Goal: Information Seeking & Learning: Learn about a topic

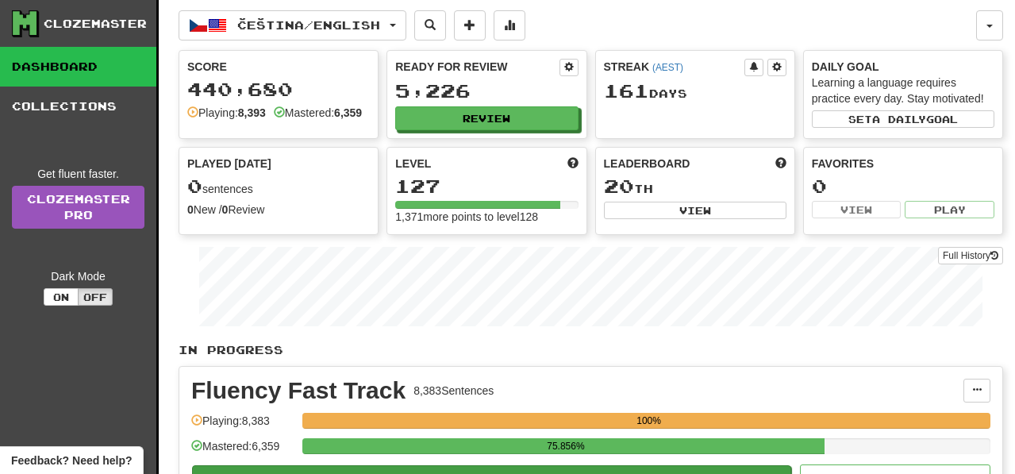
scroll to position [59, 0]
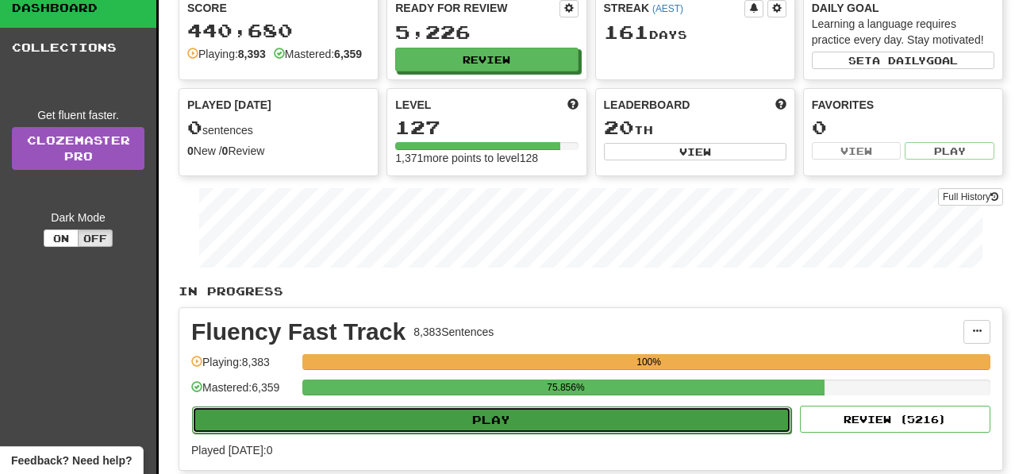
click at [621, 431] on button "Play" at bounding box center [491, 419] width 599 height 27
select select "**"
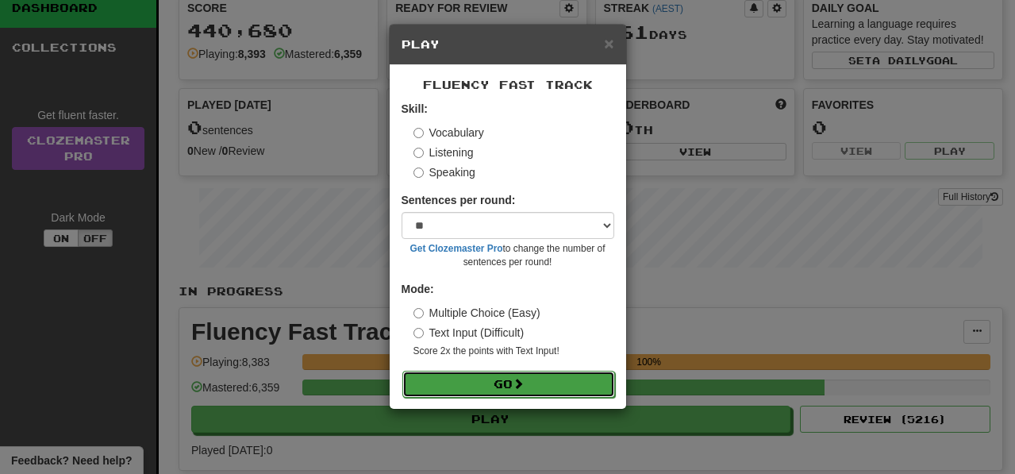
click at [602, 379] on button "Go" at bounding box center [508, 384] width 213 height 27
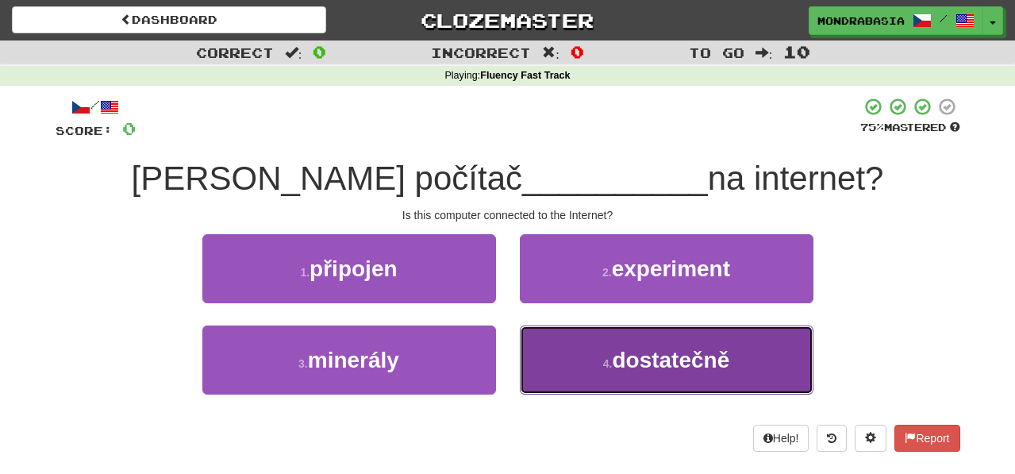
click at [563, 362] on button "4 . dostatečně" at bounding box center [667, 359] width 294 height 69
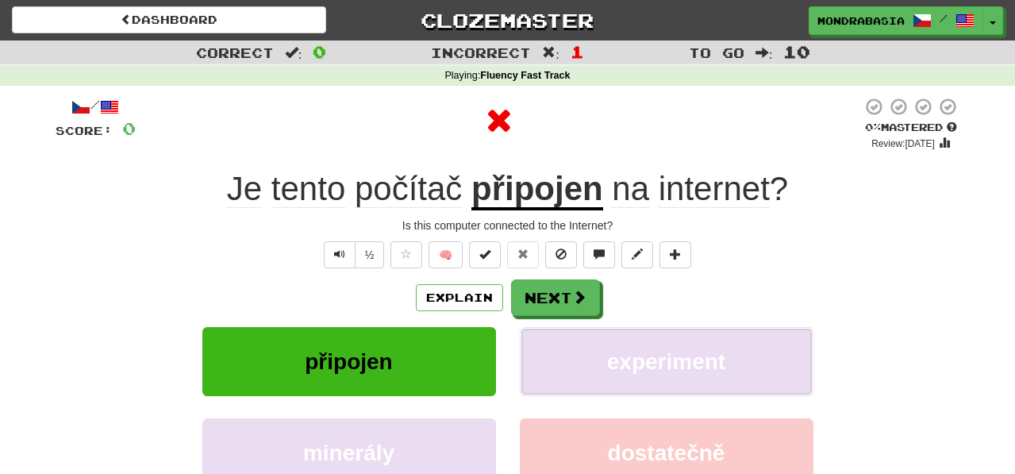
click at [563, 362] on button "experiment" at bounding box center [667, 361] width 294 height 69
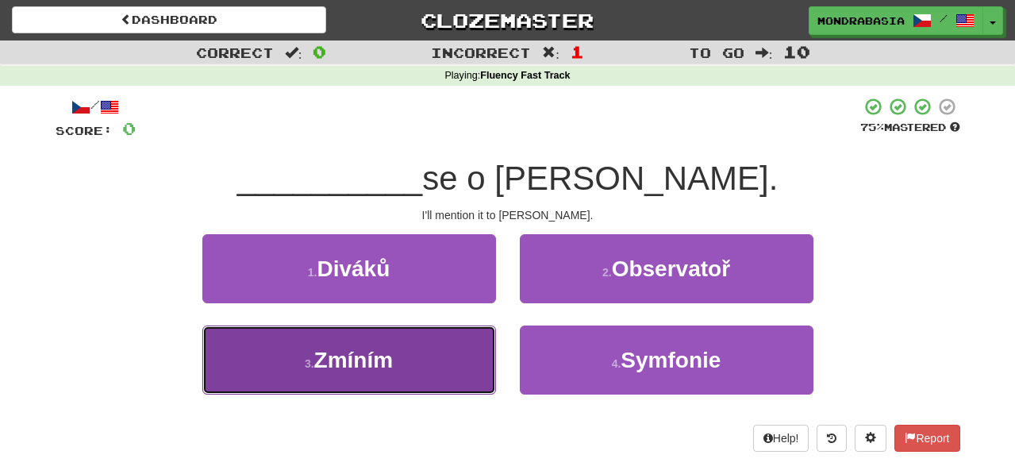
click at [462, 370] on button "3 . Zmíním" at bounding box center [349, 359] width 294 height 69
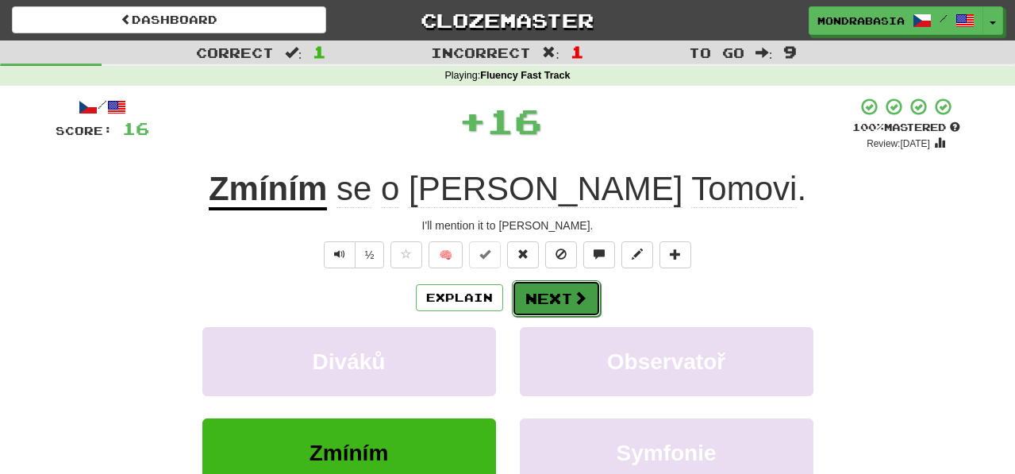
click at [546, 302] on button "Next" at bounding box center [556, 298] width 89 height 37
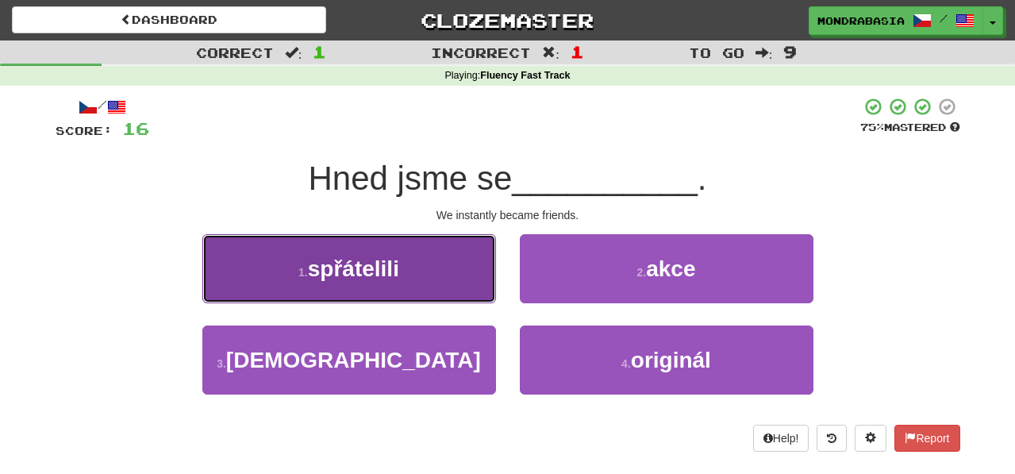
click at [463, 296] on button "1 . spřátelili" at bounding box center [349, 268] width 294 height 69
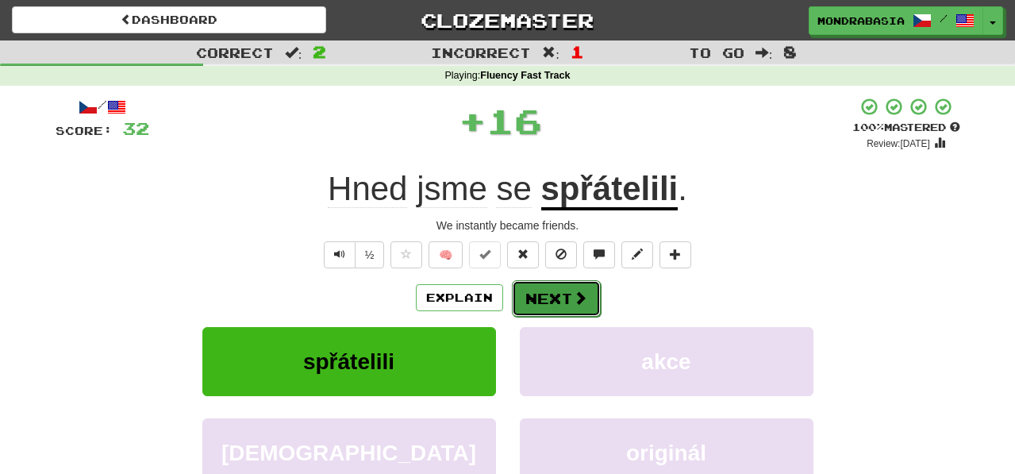
click at [524, 308] on button "Next" at bounding box center [556, 298] width 89 height 37
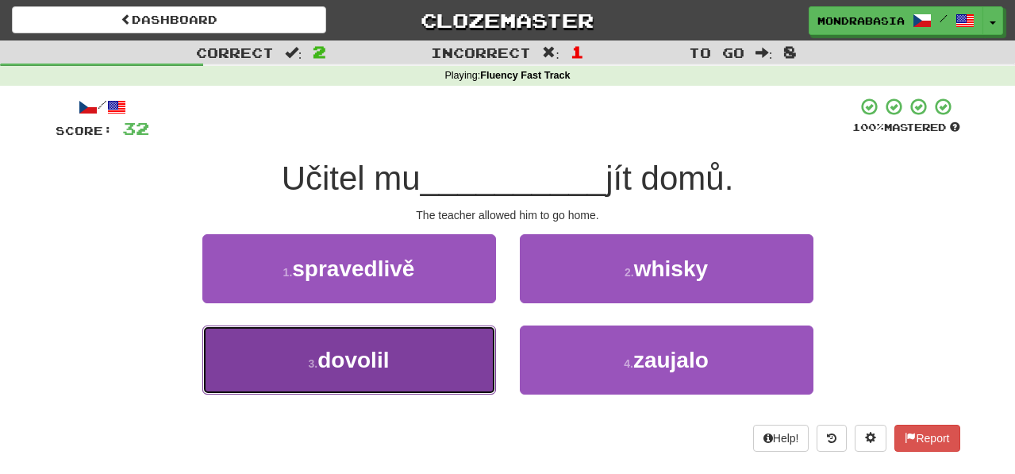
click at [474, 358] on button "3 . dovolil" at bounding box center [349, 359] width 294 height 69
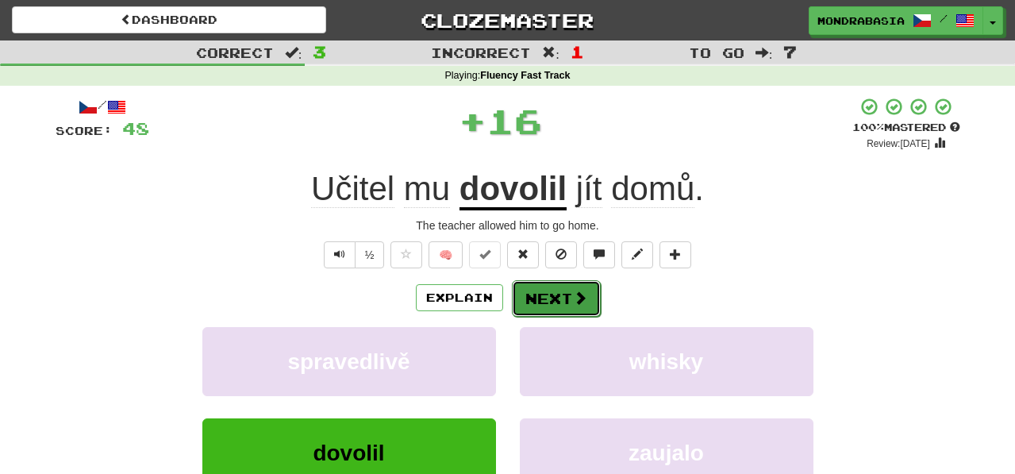
click at [536, 298] on button "Next" at bounding box center [556, 298] width 89 height 37
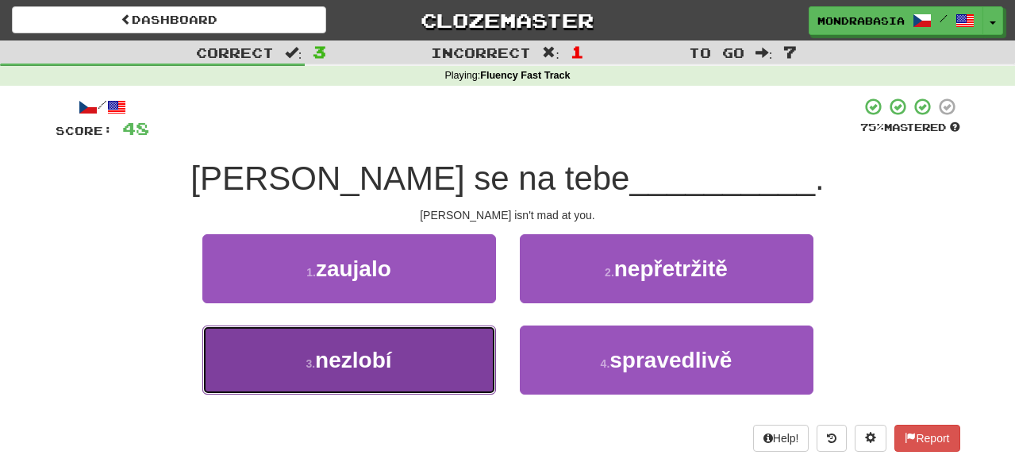
click at [442, 376] on button "3 . nezlobí" at bounding box center [349, 359] width 294 height 69
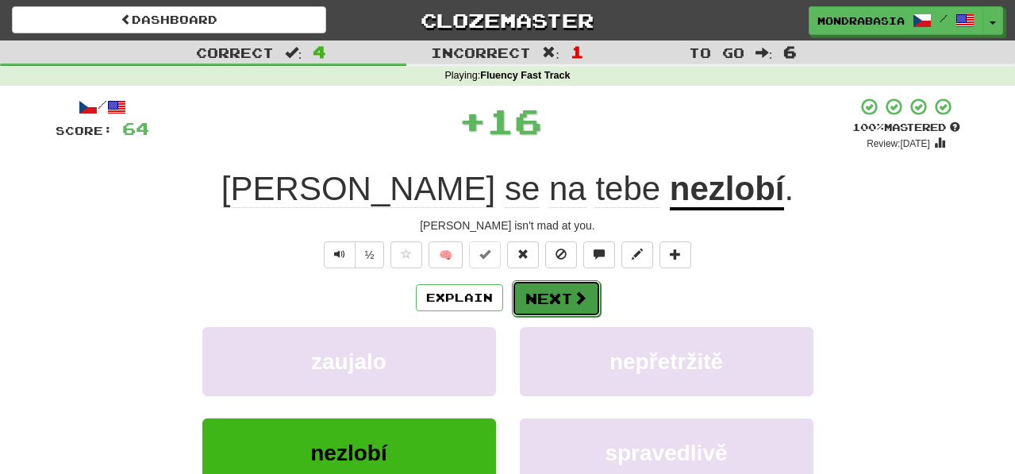
click at [552, 295] on button "Next" at bounding box center [556, 298] width 89 height 37
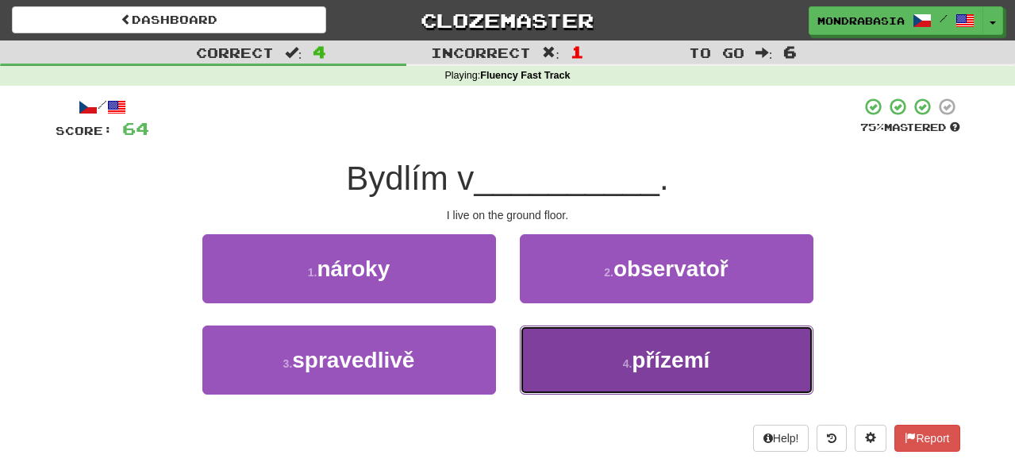
click at [562, 367] on button "4 . přízemí" at bounding box center [667, 359] width 294 height 69
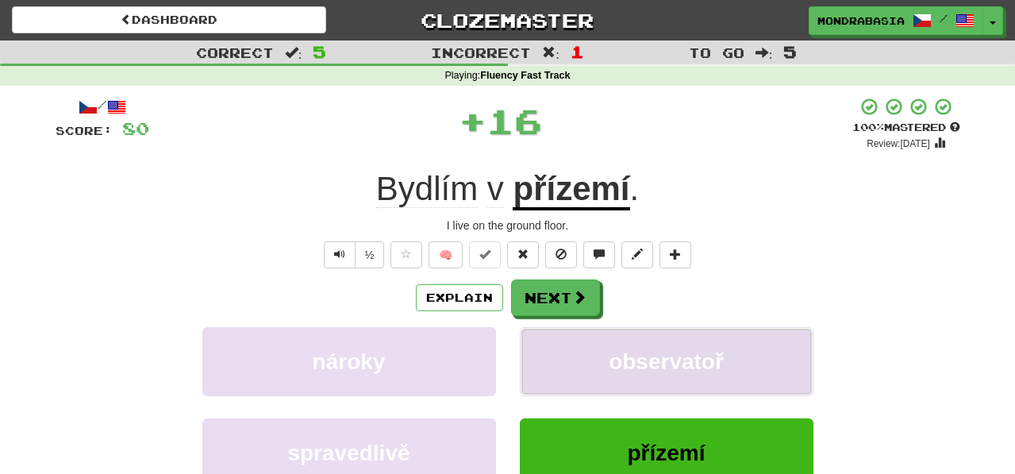
click at [562, 361] on button "observatoř" at bounding box center [667, 361] width 294 height 69
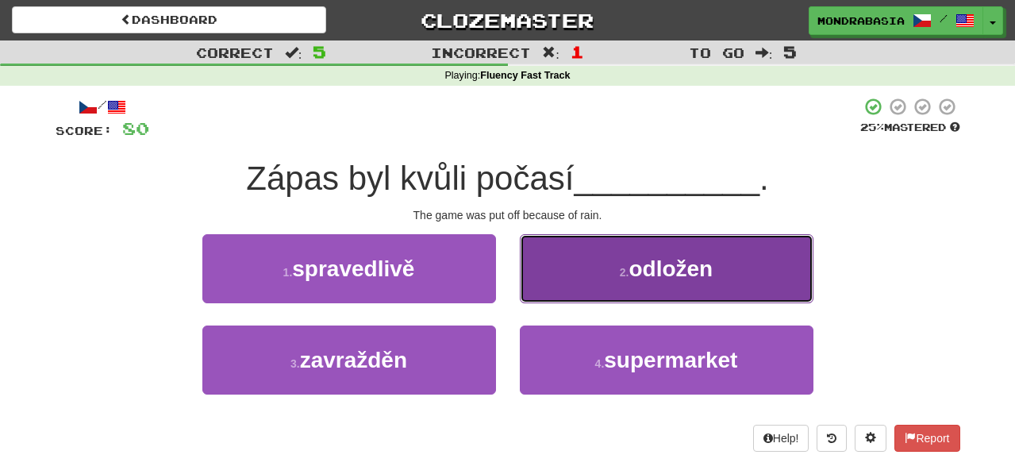
click at [554, 294] on button "2 . odložen" at bounding box center [667, 268] width 294 height 69
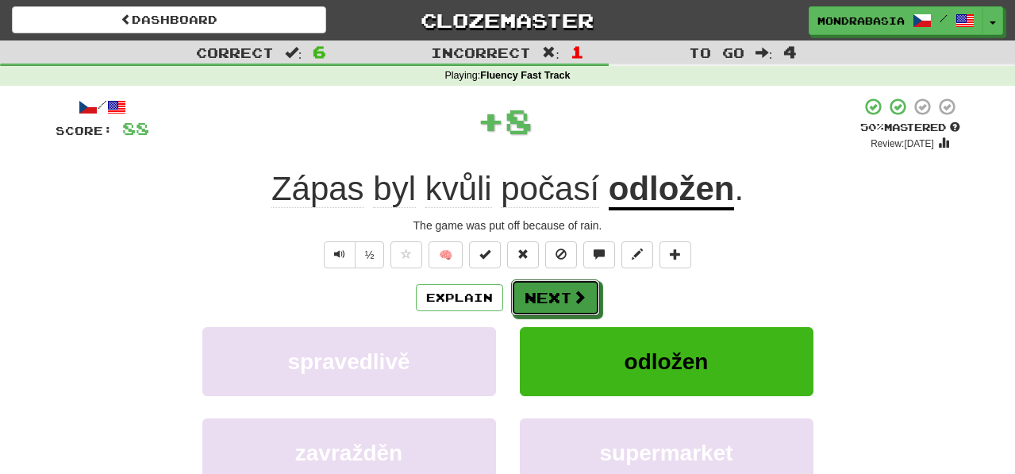
click at [554, 296] on button "Next" at bounding box center [555, 297] width 89 height 37
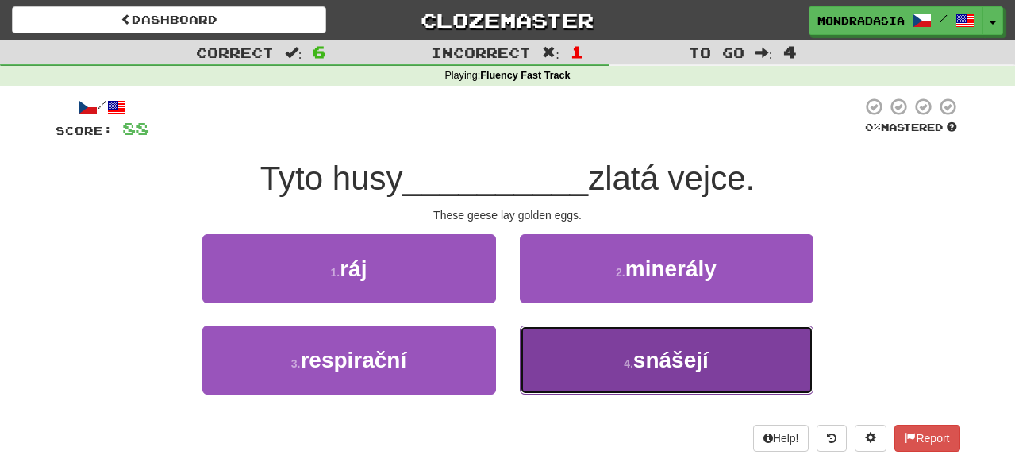
click at [574, 368] on button "4 . snášejí" at bounding box center [667, 359] width 294 height 69
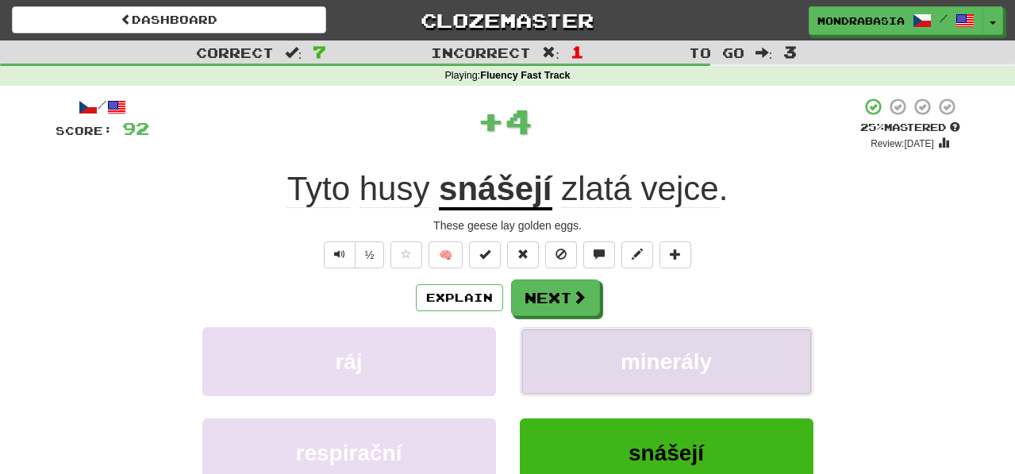
click at [573, 360] on button "minerály" at bounding box center [667, 361] width 294 height 69
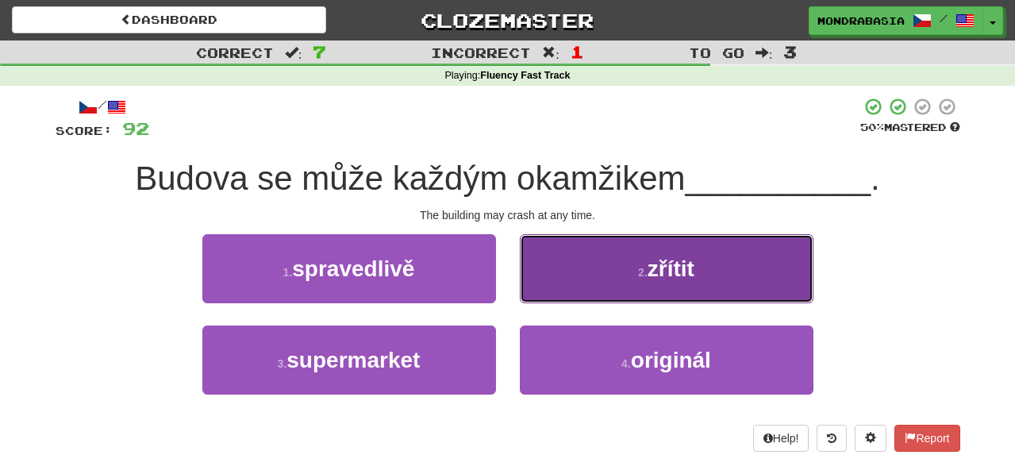
click at [559, 289] on button "2 . zřítit" at bounding box center [667, 268] width 294 height 69
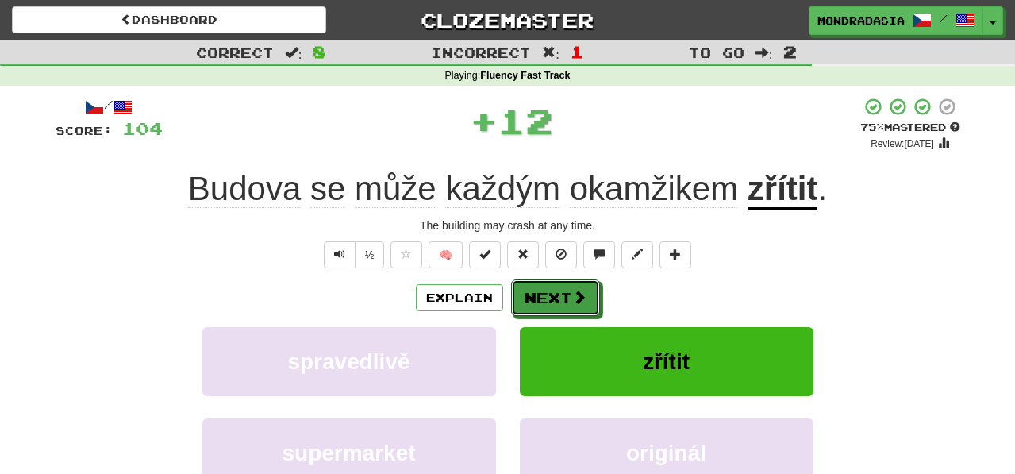
click at [559, 301] on button "Next" at bounding box center [555, 297] width 89 height 37
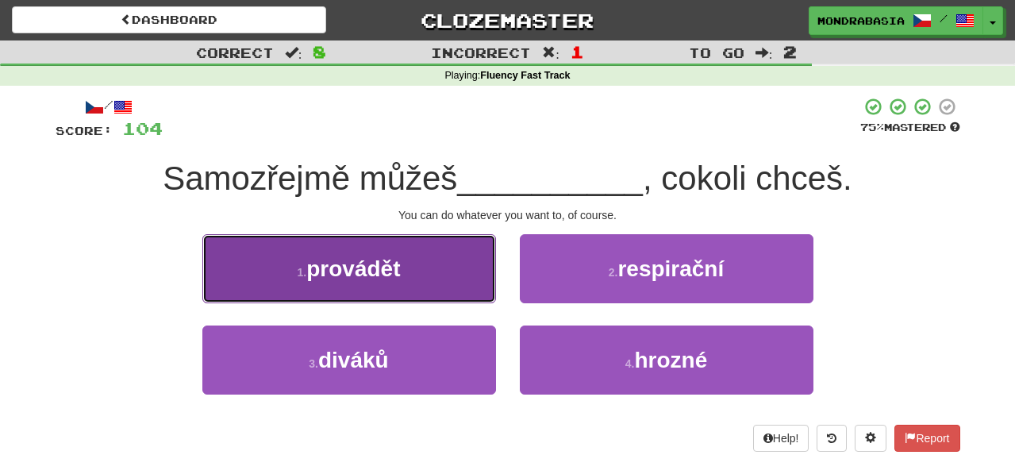
click at [444, 283] on button "1 . provádět" at bounding box center [349, 268] width 294 height 69
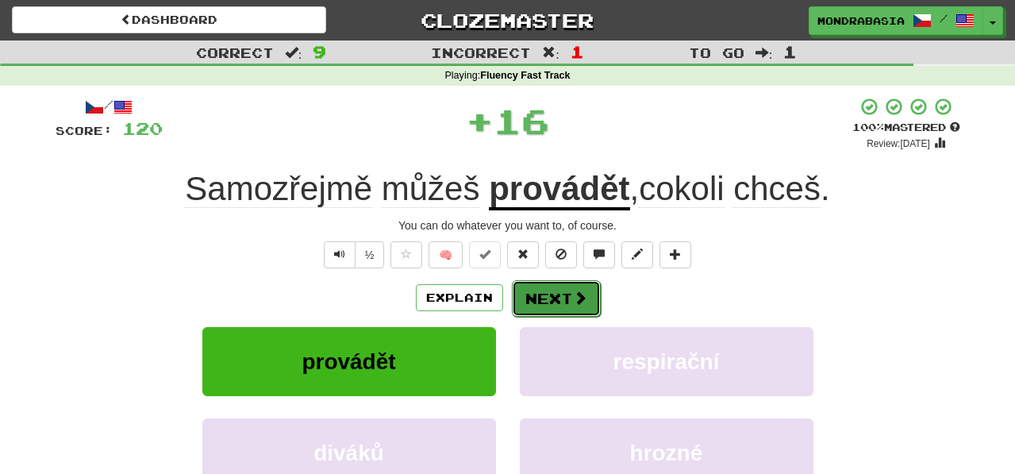
click at [512, 290] on button "Next" at bounding box center [556, 298] width 89 height 37
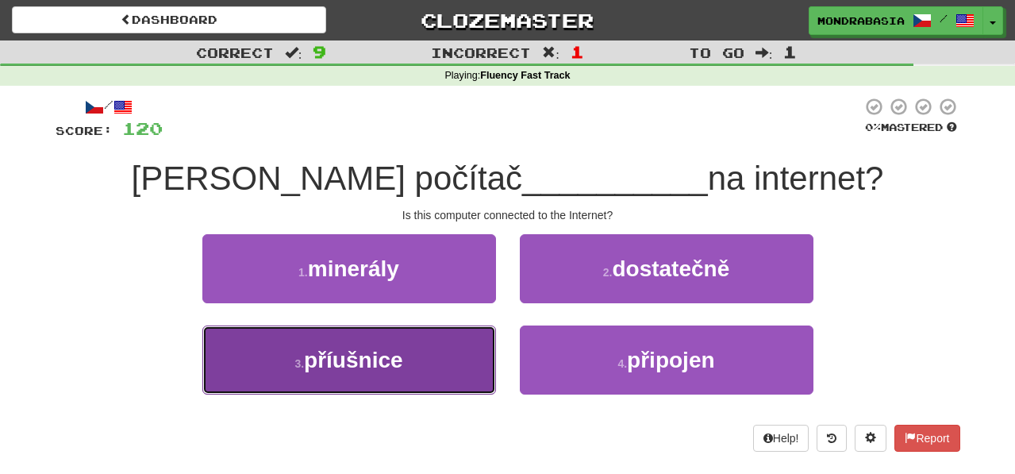
click at [460, 365] on button "3 . [GEOGRAPHIC_DATA]" at bounding box center [349, 359] width 294 height 69
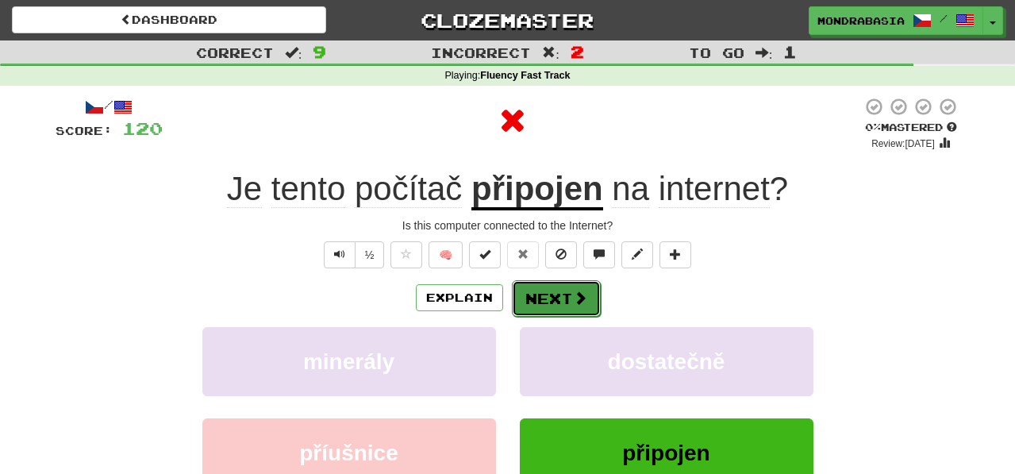
click at [539, 298] on button "Next" at bounding box center [556, 298] width 89 height 37
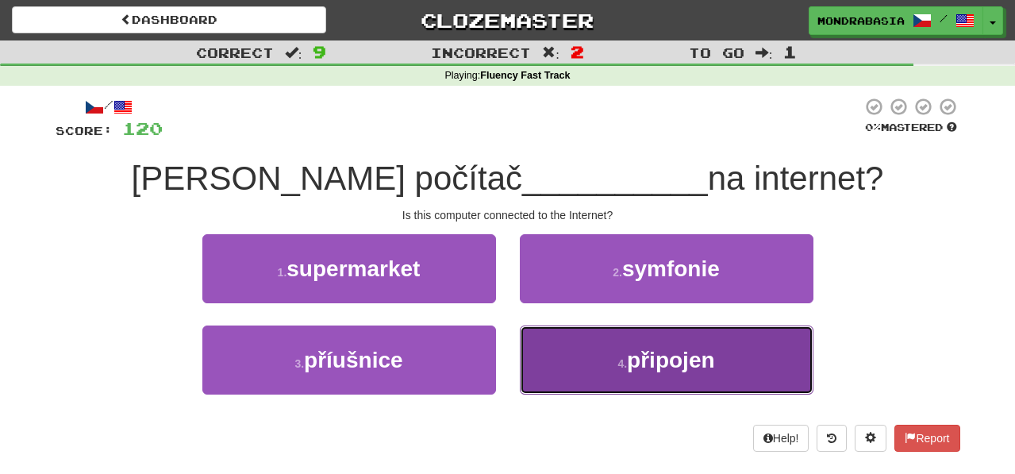
click at [559, 381] on button "4 . připojen" at bounding box center [667, 359] width 294 height 69
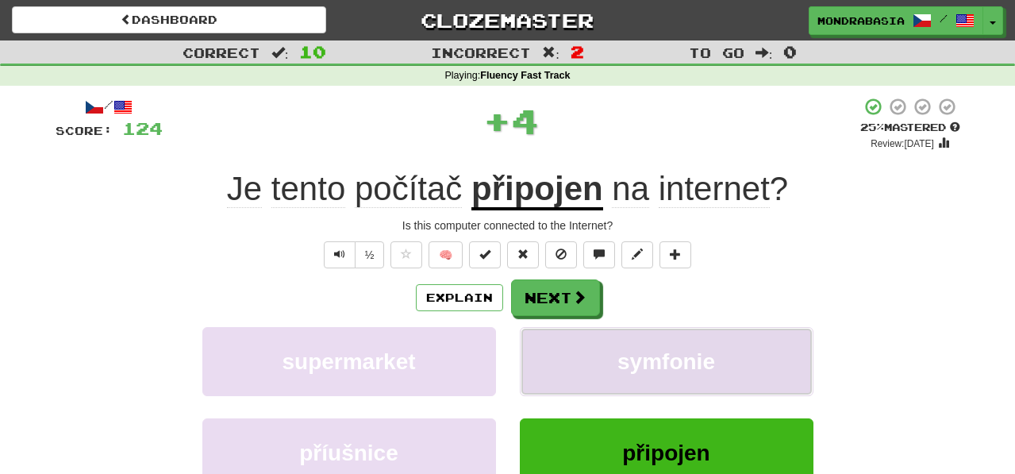
click at [558, 364] on button "symfonie" at bounding box center [667, 361] width 294 height 69
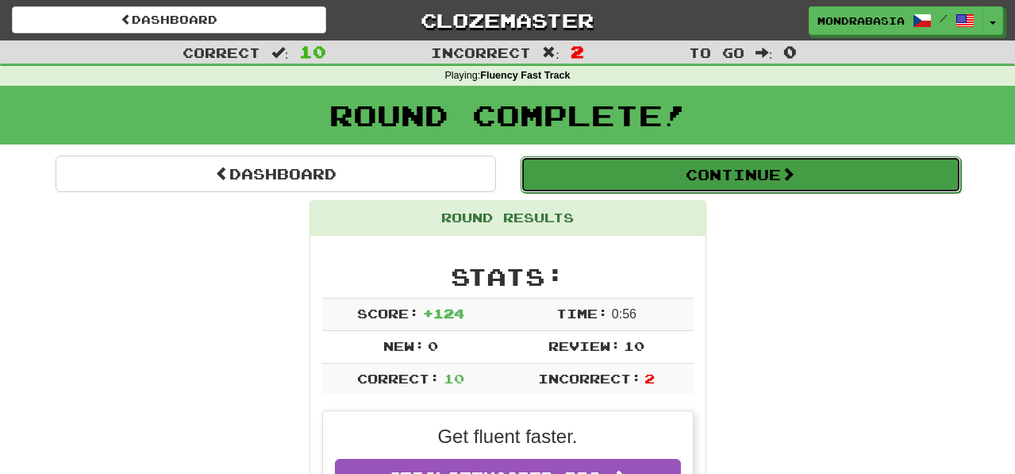
click at [581, 174] on button "Continue" at bounding box center [741, 174] width 440 height 37
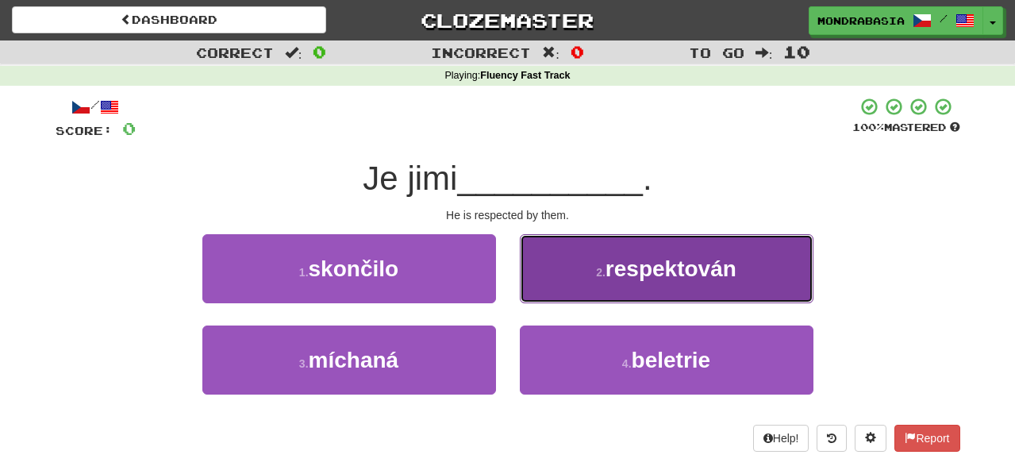
click at [551, 290] on button "2 . respektován" at bounding box center [667, 268] width 294 height 69
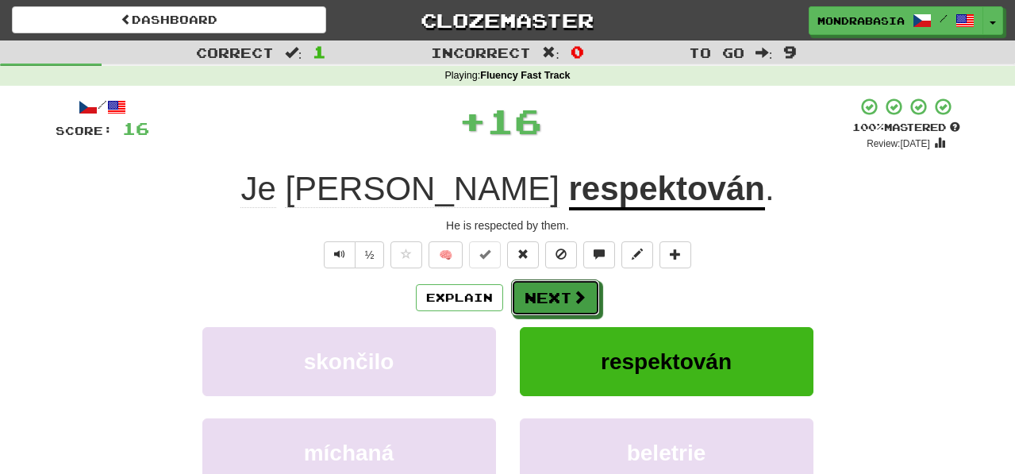
click at [551, 300] on button "Next" at bounding box center [555, 297] width 89 height 37
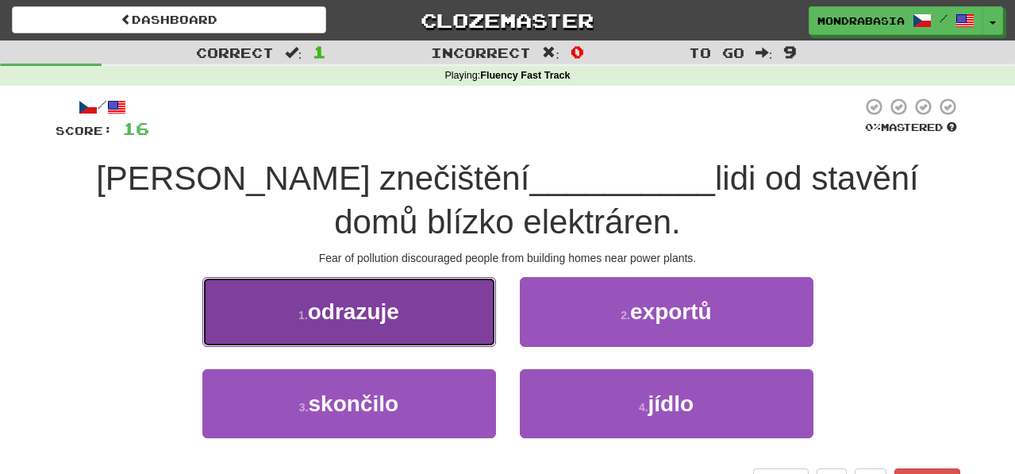
click at [458, 326] on button "1 . odrazuje" at bounding box center [349, 311] width 294 height 69
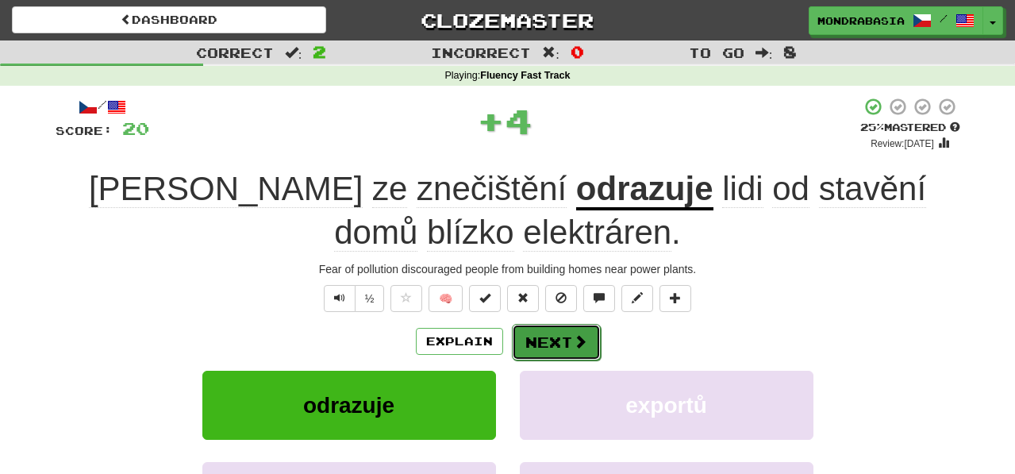
click at [524, 340] on button "Next" at bounding box center [556, 342] width 89 height 37
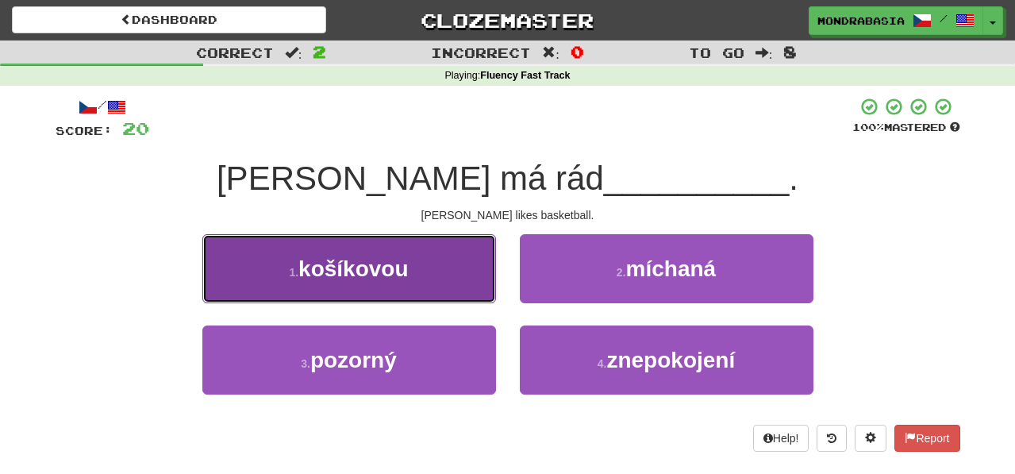
click at [456, 285] on button "1 . [GEOGRAPHIC_DATA]" at bounding box center [349, 268] width 294 height 69
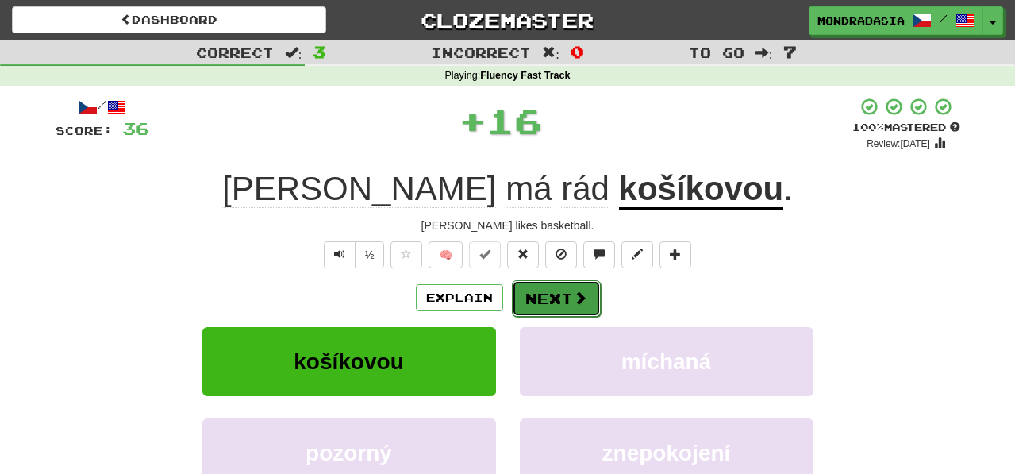
click at [525, 304] on button "Next" at bounding box center [556, 298] width 89 height 37
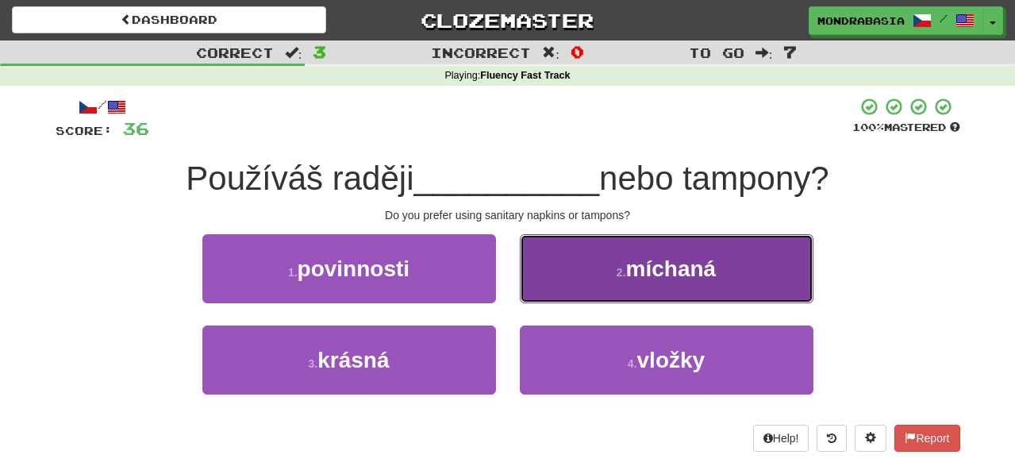
click at [538, 287] on button "2 . [GEOGRAPHIC_DATA]" at bounding box center [667, 268] width 294 height 69
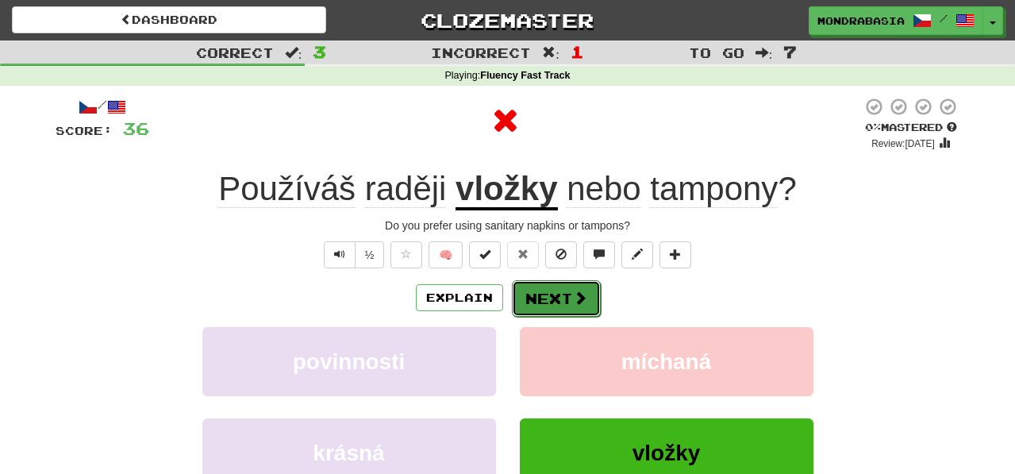
click at [540, 302] on button "Next" at bounding box center [556, 298] width 89 height 37
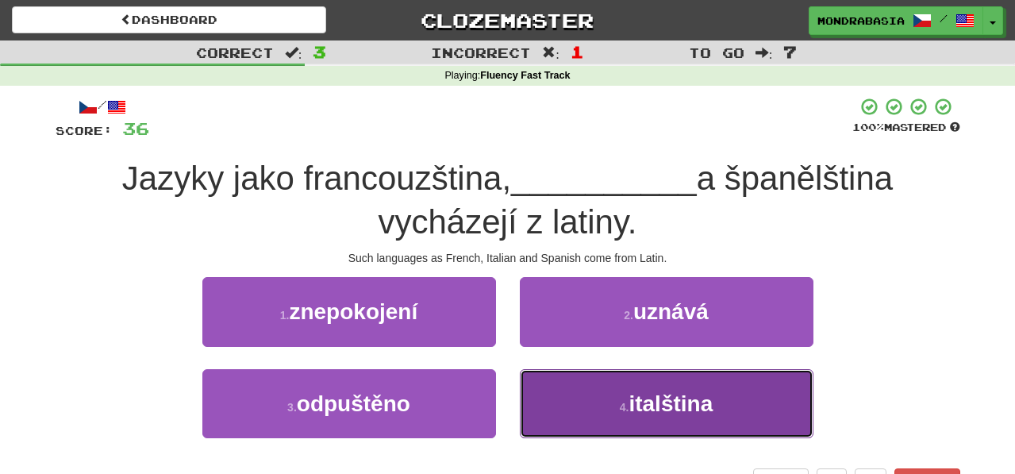
click at [606, 403] on button "4 . italština" at bounding box center [667, 403] width 294 height 69
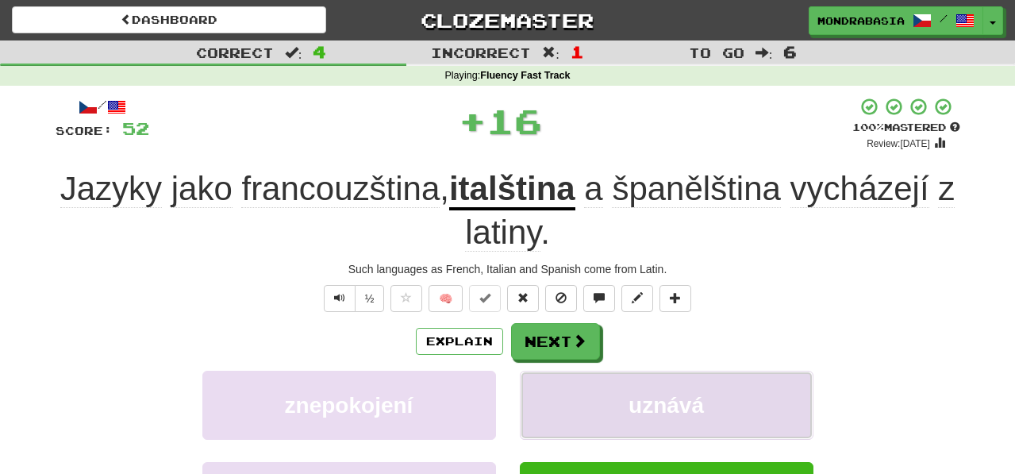
click at [590, 396] on button "uznává" at bounding box center [667, 405] width 294 height 69
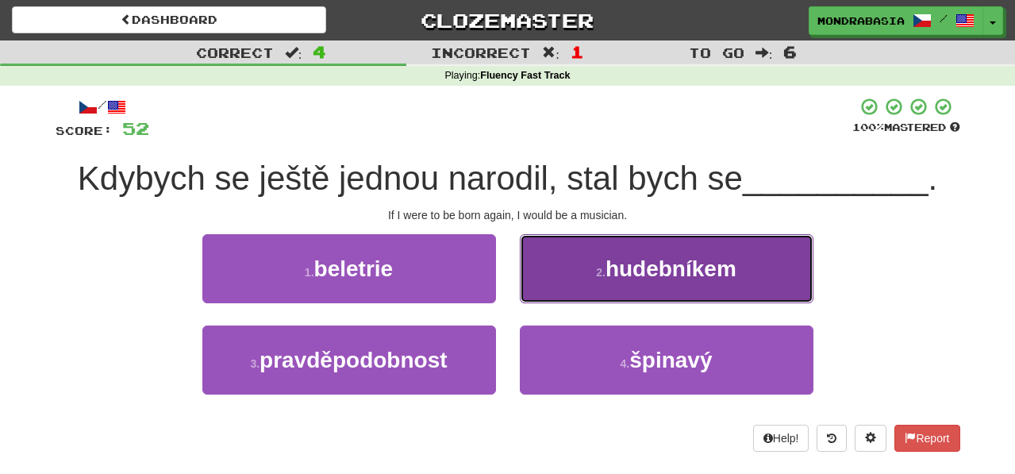
click at [539, 287] on button "2 . hudebníkem" at bounding box center [667, 268] width 294 height 69
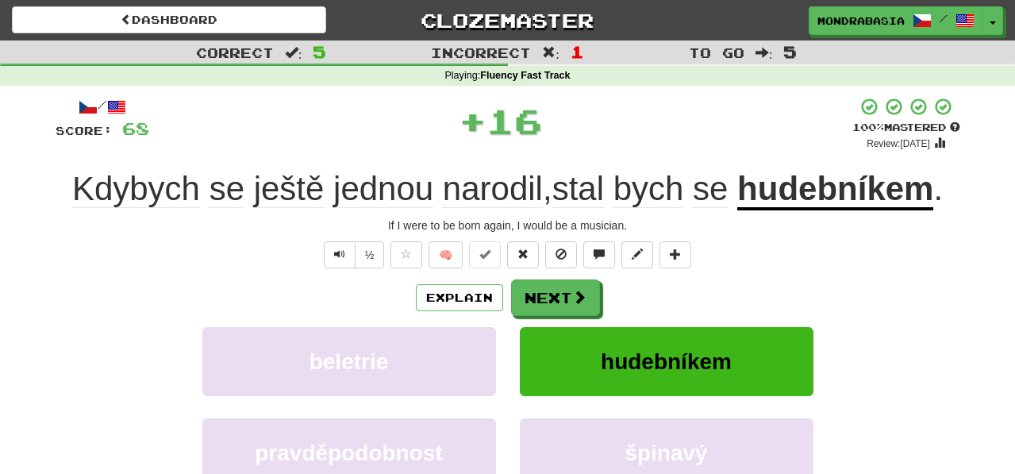
click at [543, 294] on button "Next" at bounding box center [555, 297] width 89 height 37
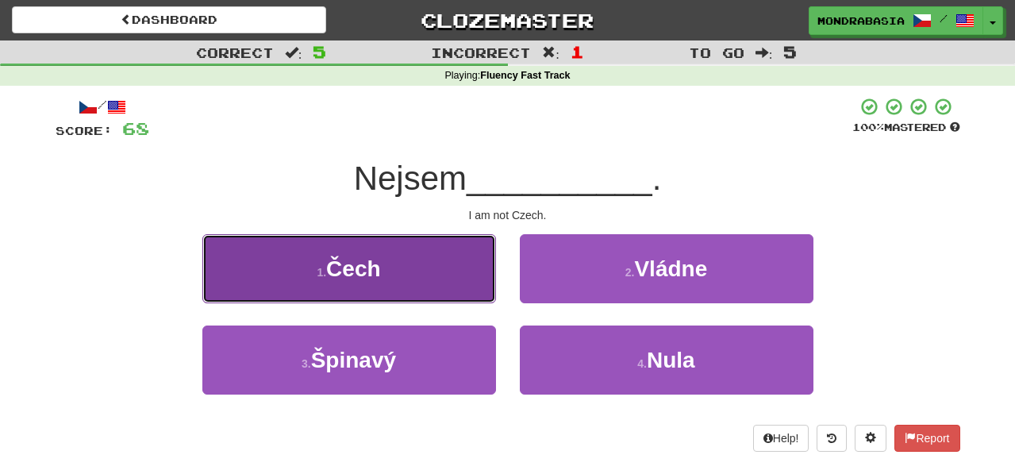
click at [486, 288] on button "1 . [GEOGRAPHIC_DATA]" at bounding box center [349, 268] width 294 height 69
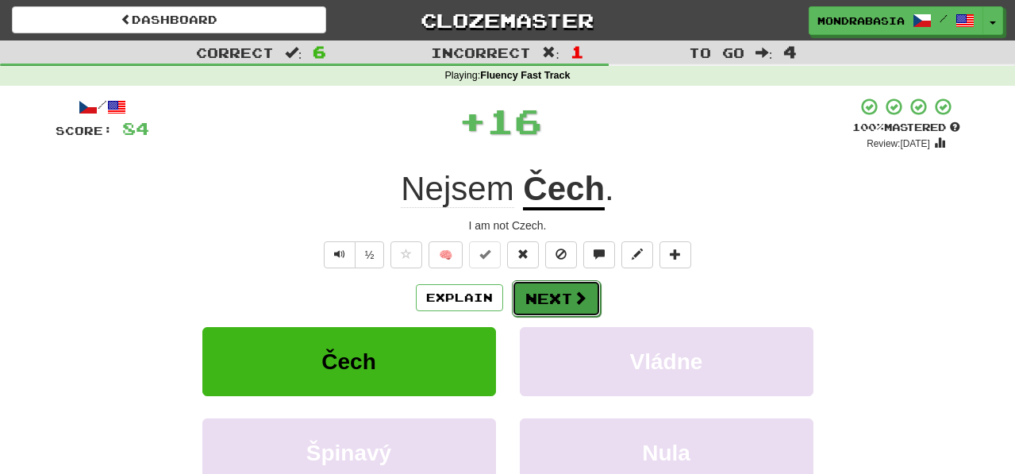
click at [558, 307] on button "Next" at bounding box center [556, 298] width 89 height 37
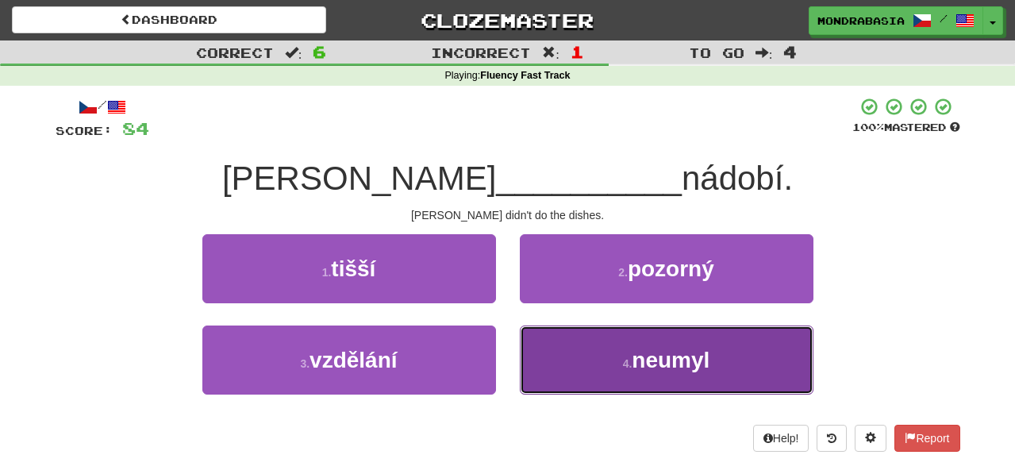
click at [562, 360] on button "4 . [GEOGRAPHIC_DATA]" at bounding box center [667, 359] width 294 height 69
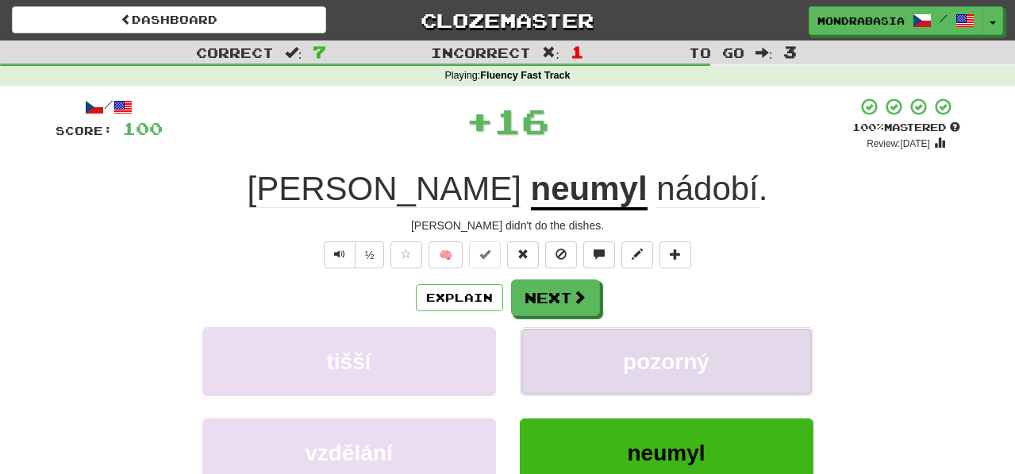
click at [562, 355] on button "pozorný" at bounding box center [667, 361] width 294 height 69
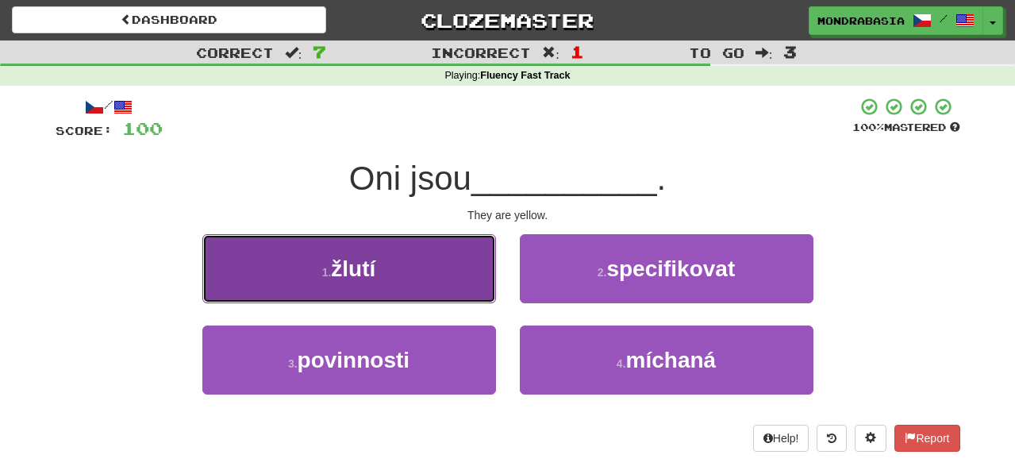
click at [467, 291] on button "1 . žlutí" at bounding box center [349, 268] width 294 height 69
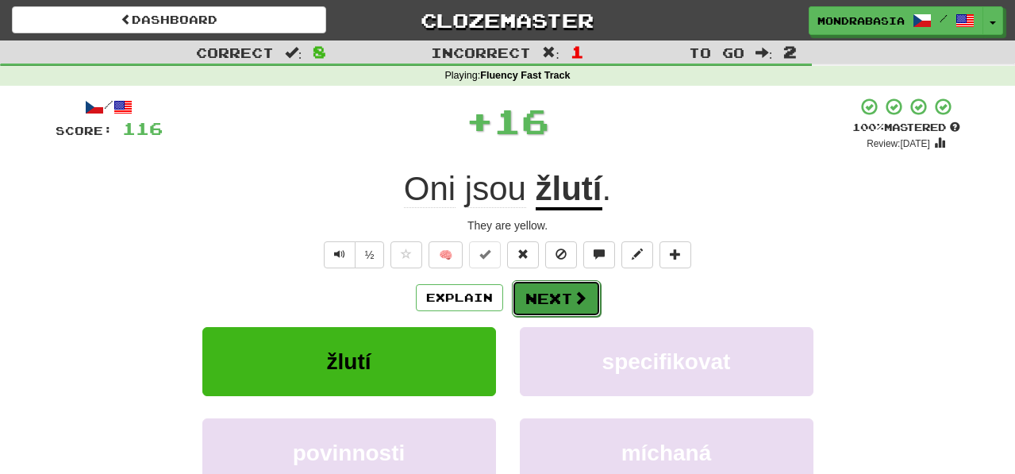
click at [546, 296] on button "Next" at bounding box center [556, 298] width 89 height 37
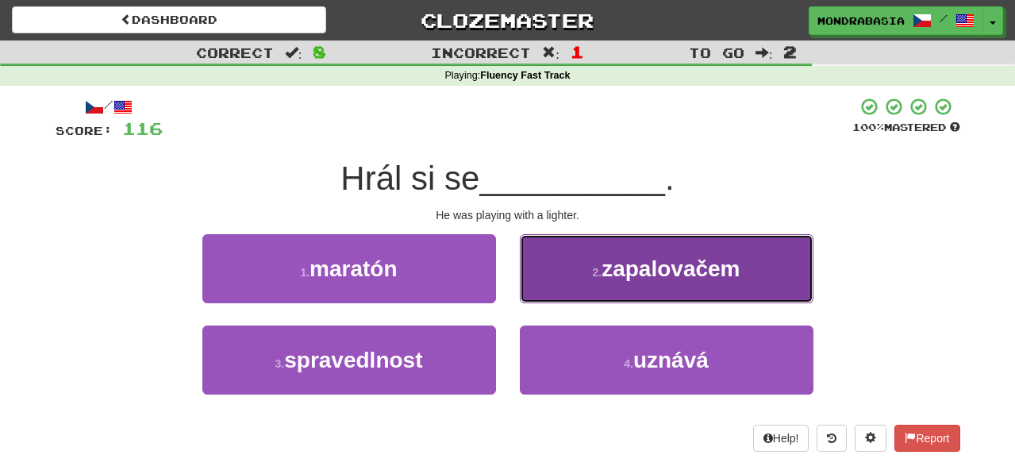
click at [550, 287] on button "2 . zapalovačem" at bounding box center [667, 268] width 294 height 69
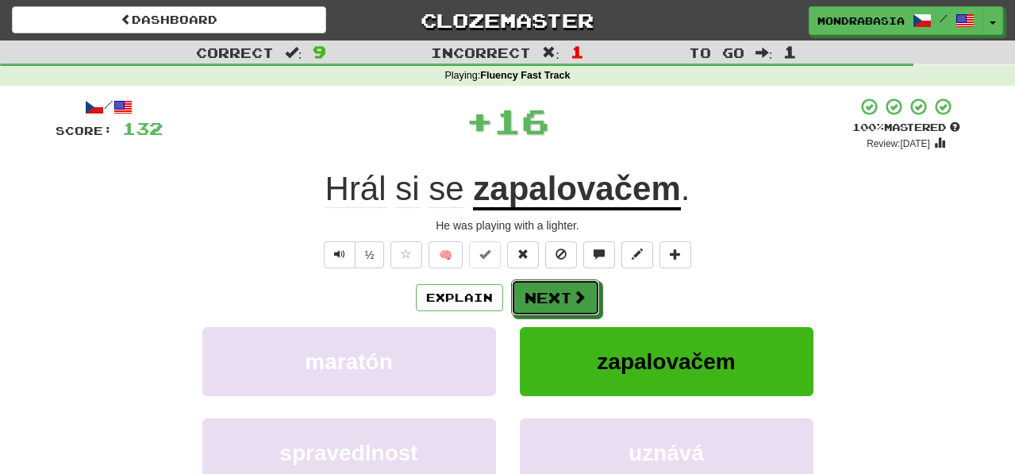
click at [550, 293] on button "Next" at bounding box center [555, 297] width 89 height 37
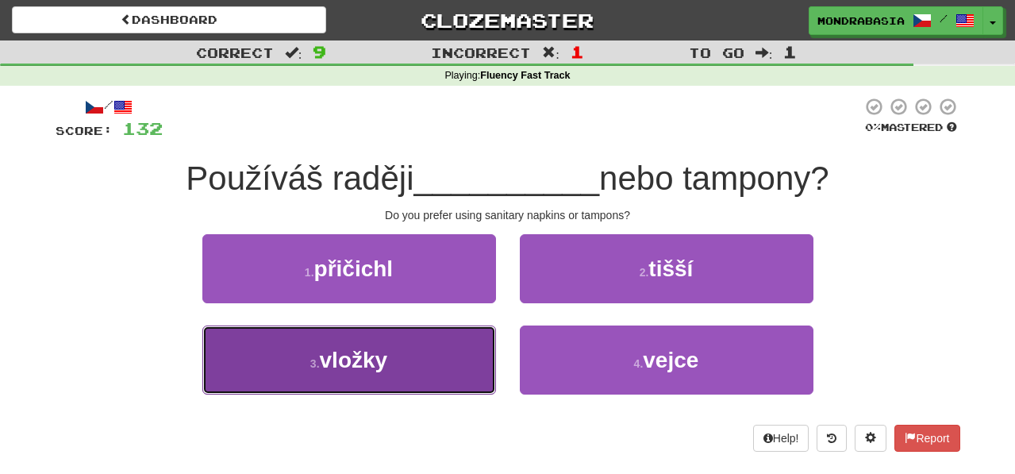
click at [461, 358] on button "3 . vložky" at bounding box center [349, 359] width 294 height 69
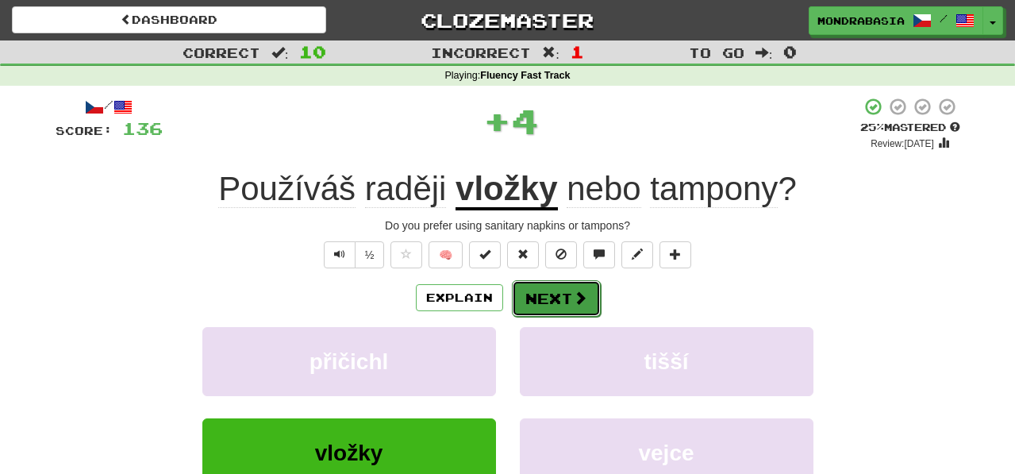
click at [543, 296] on button "Next" at bounding box center [556, 298] width 89 height 37
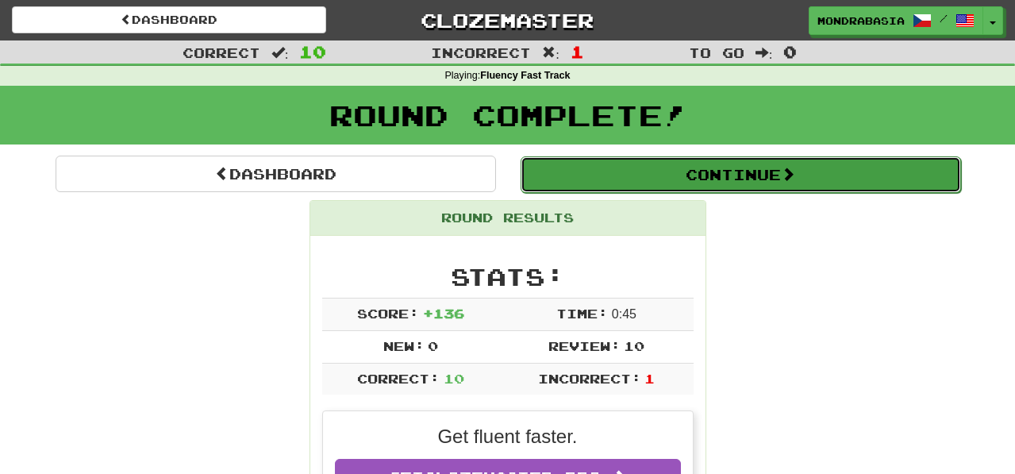
click at [556, 168] on button "Continue" at bounding box center [741, 174] width 440 height 37
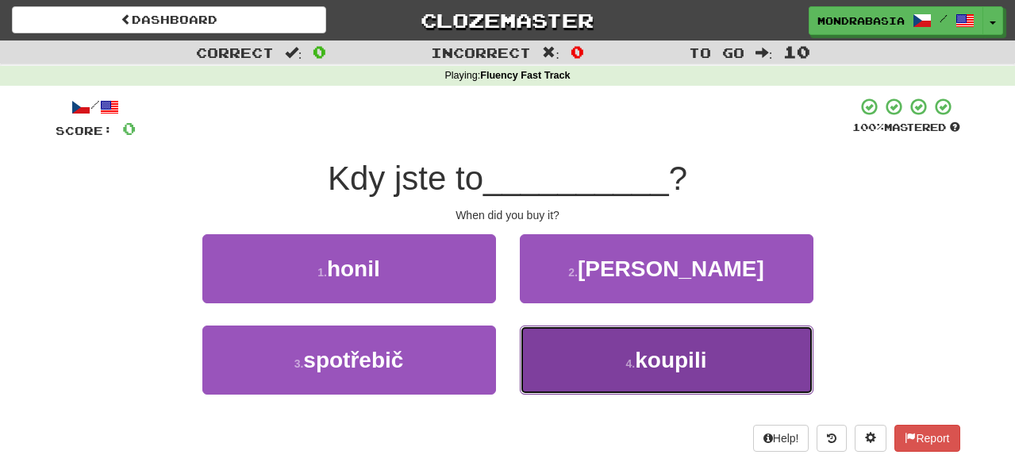
click at [554, 391] on button "4 . koupili" at bounding box center [667, 359] width 294 height 69
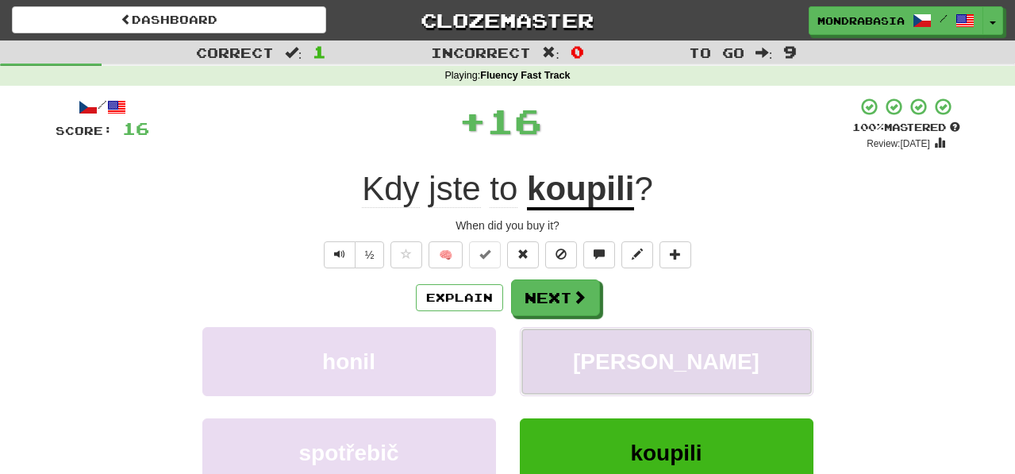
click at [553, 358] on button "[PERSON_NAME]" at bounding box center [667, 361] width 294 height 69
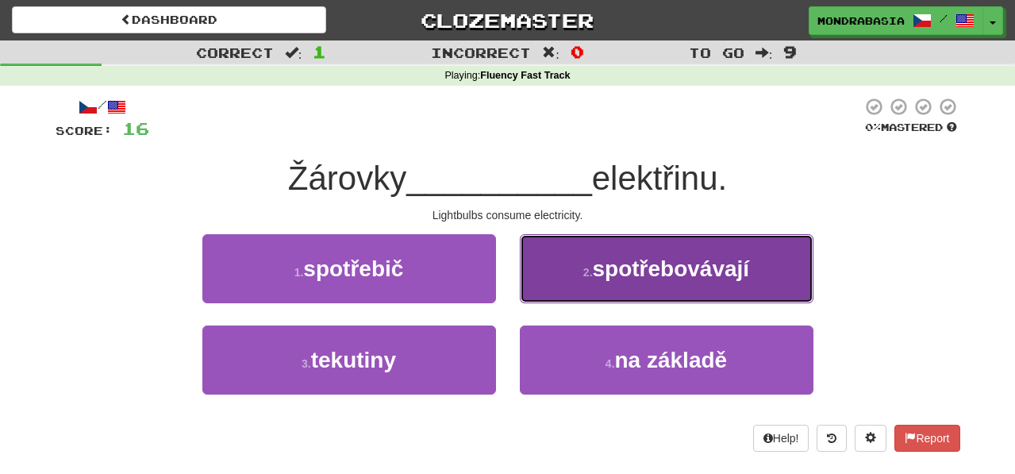
click at [544, 290] on button "2 . spotřebovávají" at bounding box center [667, 268] width 294 height 69
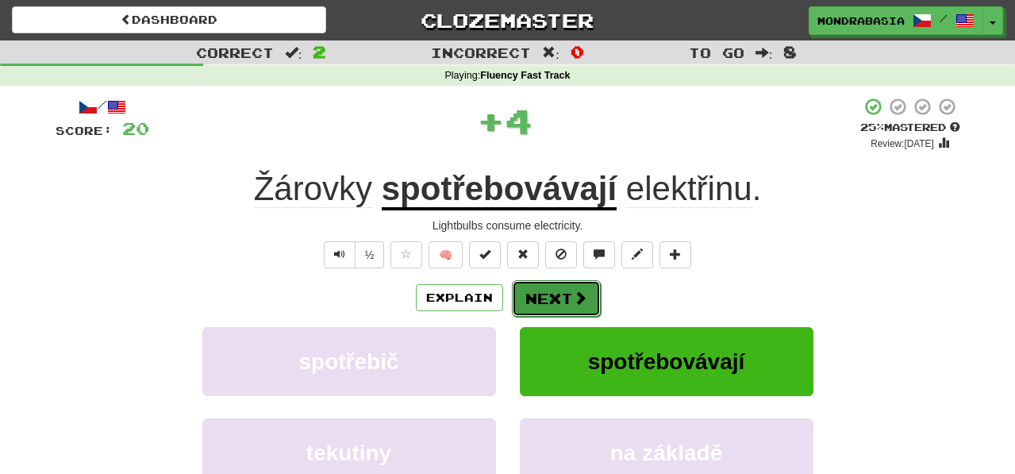
click at [548, 294] on button "Next" at bounding box center [556, 298] width 89 height 37
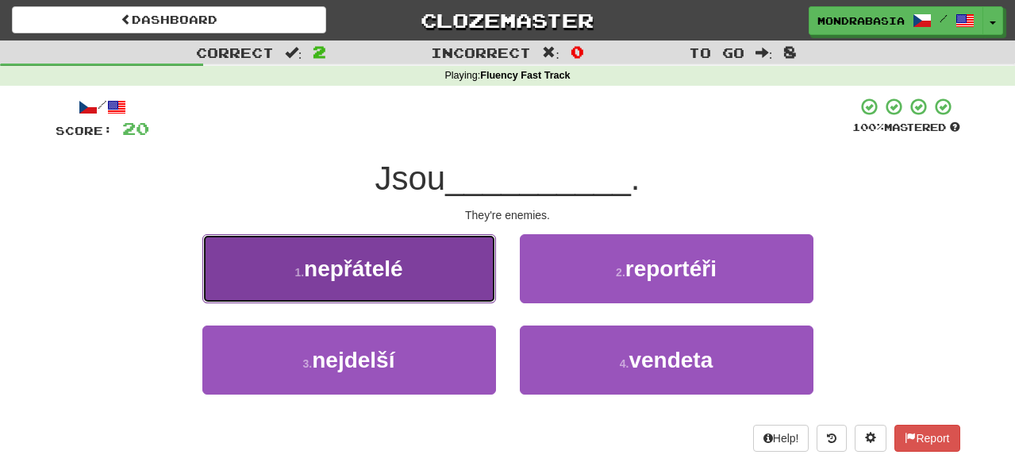
click at [461, 290] on button "1 . nepřátelé" at bounding box center [349, 268] width 294 height 69
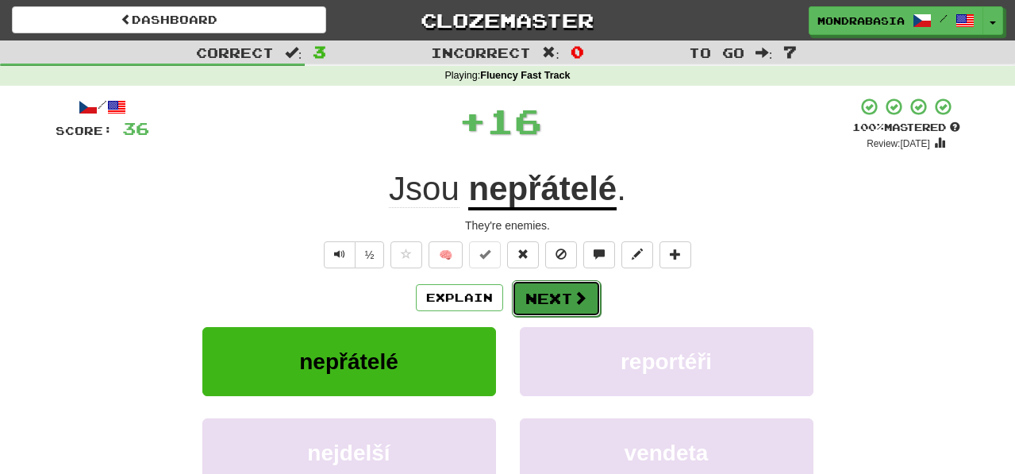
click at [538, 296] on button "Next" at bounding box center [556, 298] width 89 height 37
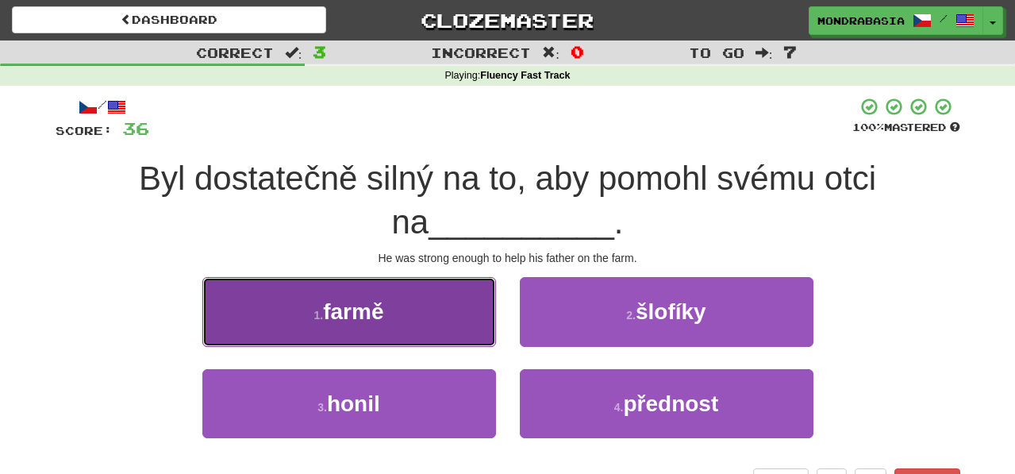
click at [447, 344] on button "1 . farmě" at bounding box center [349, 311] width 294 height 69
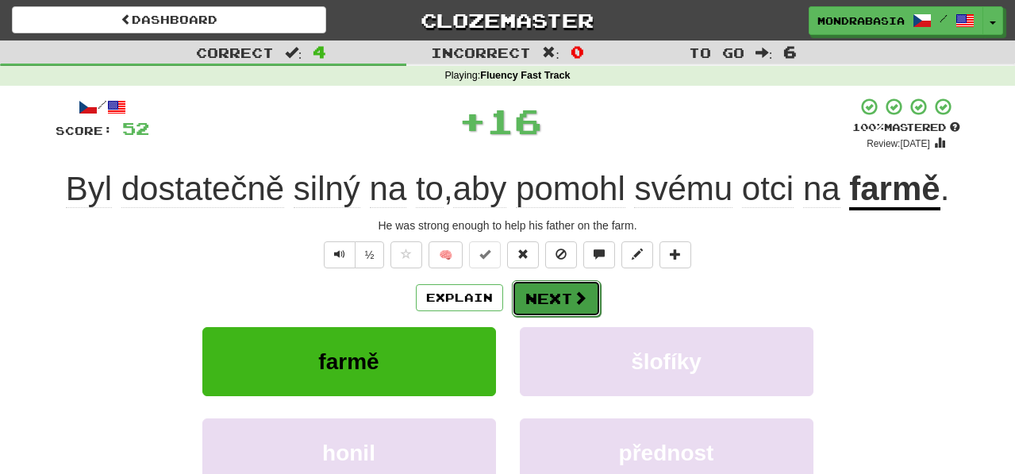
click at [552, 317] on button "Next" at bounding box center [556, 298] width 89 height 37
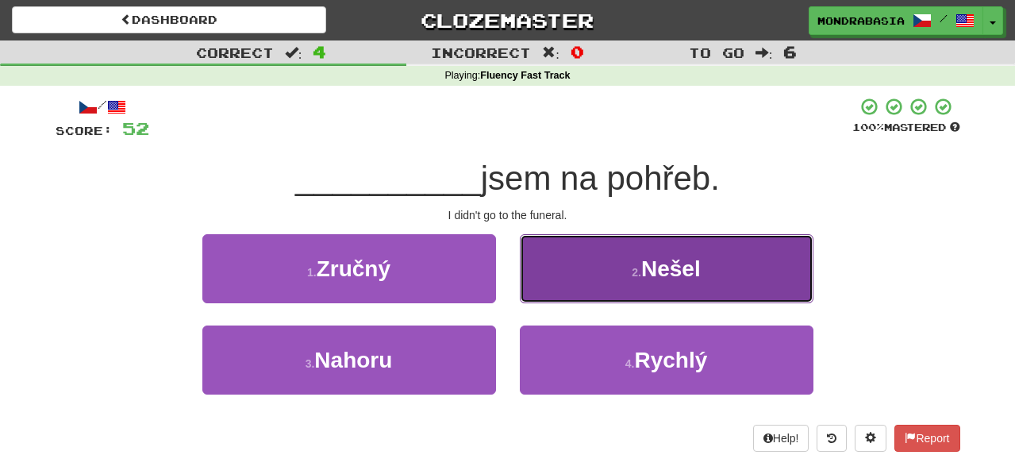
click at [535, 300] on button "2 . Nešel" at bounding box center [667, 268] width 294 height 69
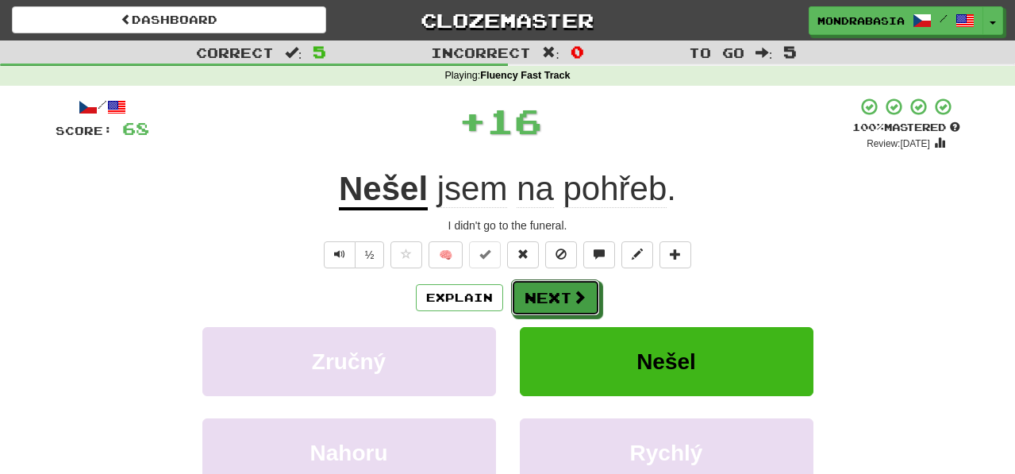
click at [535, 300] on button "Next" at bounding box center [555, 297] width 89 height 37
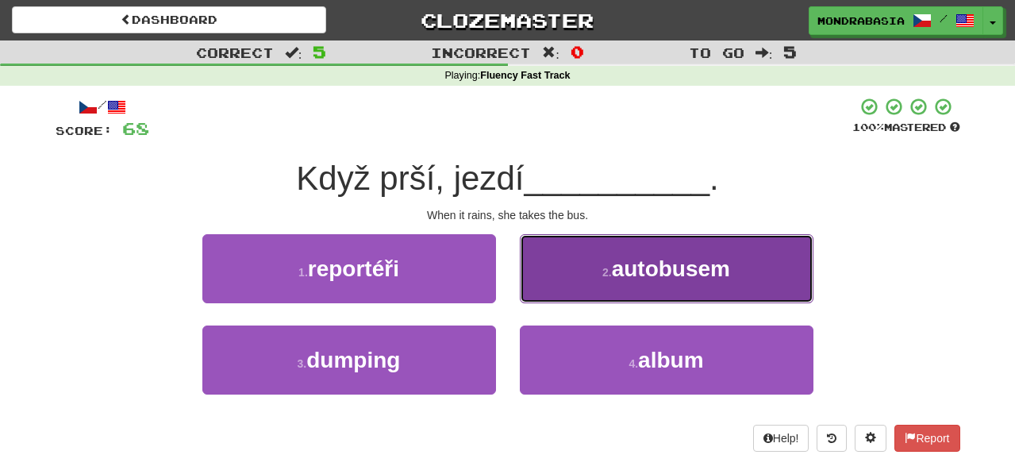
click at [545, 285] on button "2 . autobusem" at bounding box center [667, 268] width 294 height 69
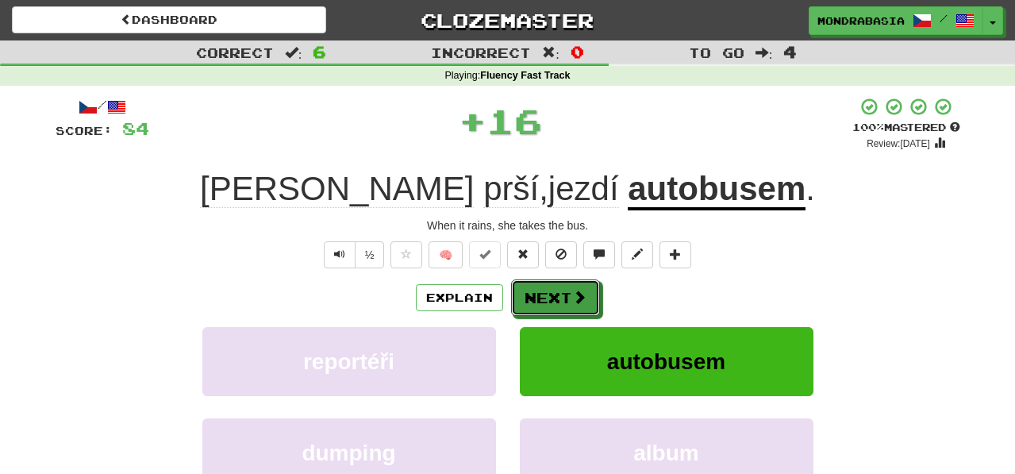
click at [545, 290] on button "Next" at bounding box center [555, 297] width 89 height 37
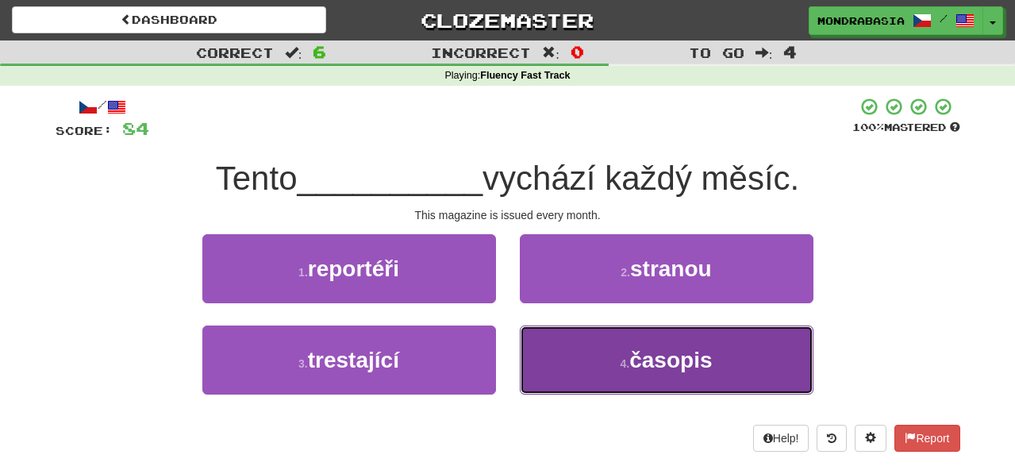
click at [548, 369] on button "4 . časopis" at bounding box center [667, 359] width 294 height 69
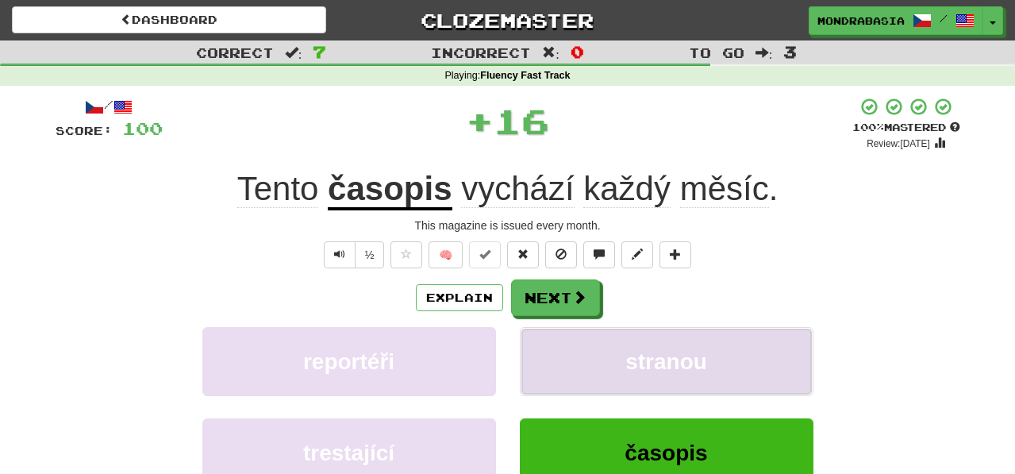
click at [548, 356] on button "stranou" at bounding box center [667, 361] width 294 height 69
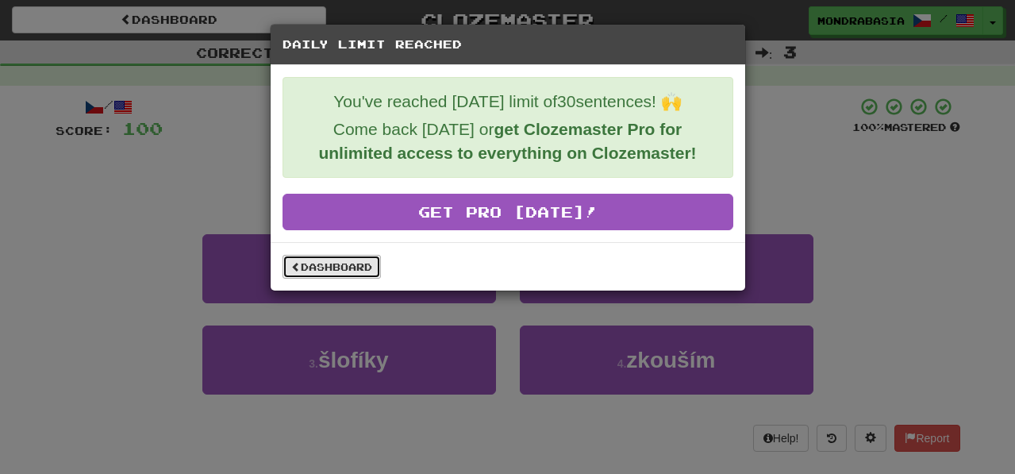
click at [344, 267] on link "Dashboard" at bounding box center [332, 267] width 98 height 24
